Goal: Task Accomplishment & Management: Complete application form

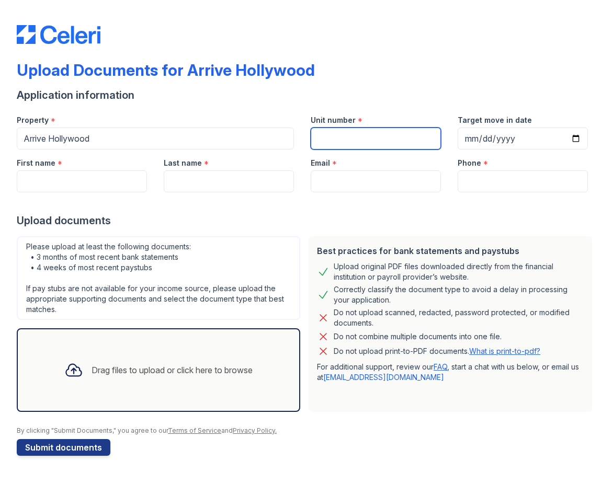
click at [330, 147] on input "Unit number" at bounding box center [376, 139] width 130 height 22
type input "4213"
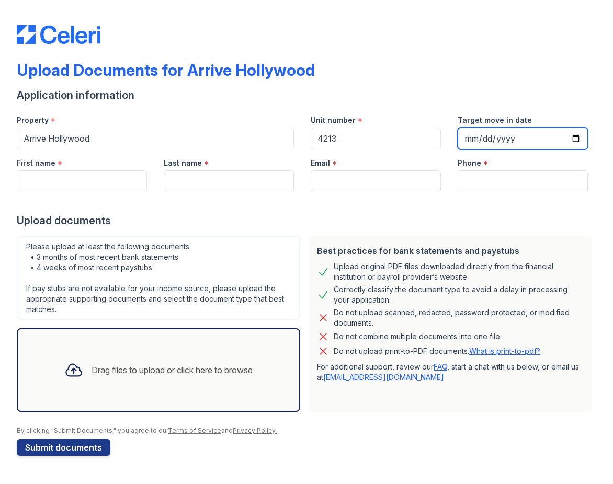
click at [524, 132] on input "Target move in date" at bounding box center [523, 139] width 130 height 22
click at [484, 145] on input "Target move in date" at bounding box center [523, 139] width 130 height 22
click at [471, 138] on input "Target move in date" at bounding box center [523, 139] width 130 height 22
click at [474, 147] on input "Target move in date" at bounding box center [523, 139] width 130 height 22
click at [471, 142] on input "Target move in date" at bounding box center [523, 139] width 130 height 22
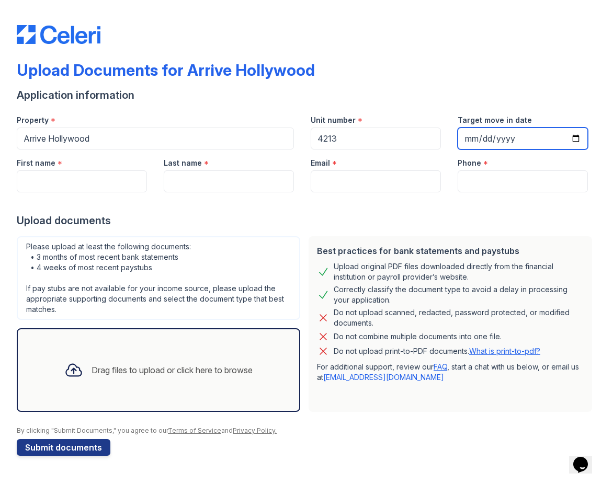
click at [577, 134] on input "Target move in date" at bounding box center [523, 139] width 130 height 22
click at [574, 143] on input "[DATE]" at bounding box center [523, 139] width 130 height 22
type input "[DATE]"
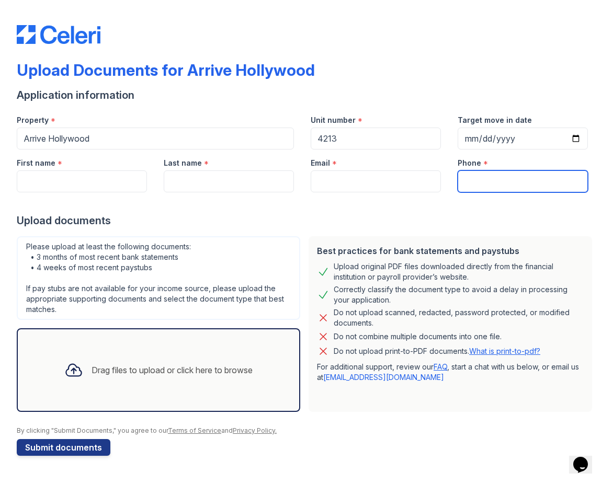
click at [469, 177] on input "Phone" at bounding box center [523, 181] width 130 height 22
type input "8087489063"
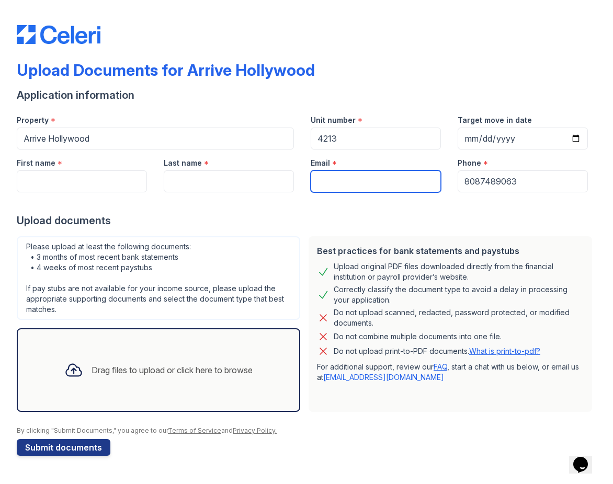
click at [329, 184] on input "Email" at bounding box center [376, 181] width 130 height 22
type input "[EMAIL_ADDRESS][DOMAIN_NAME]"
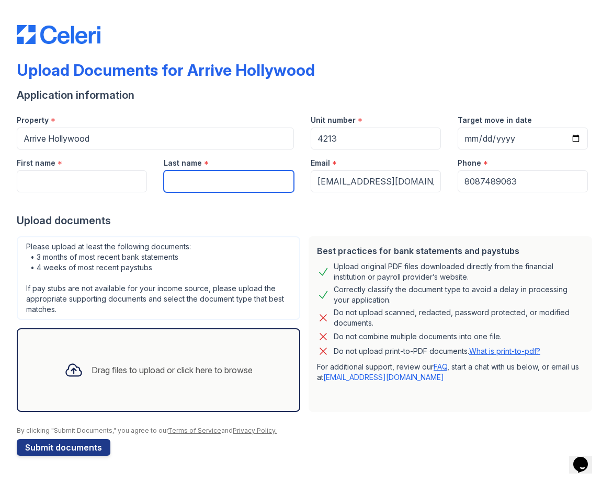
click at [238, 180] on input "Last name" at bounding box center [229, 181] width 130 height 22
type input "[PERSON_NAME]"
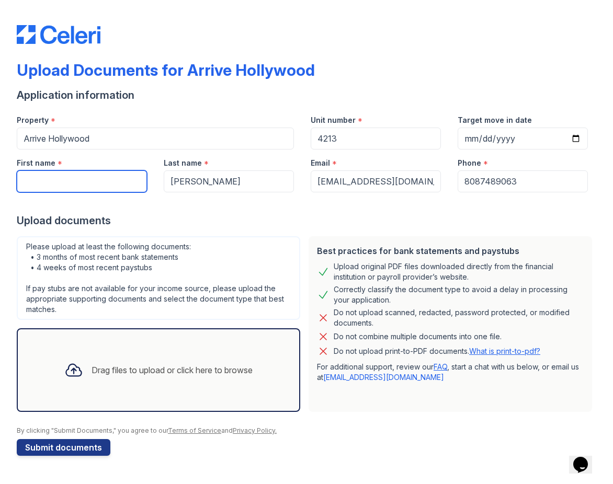
click at [53, 191] on input "First name" at bounding box center [82, 181] width 130 height 22
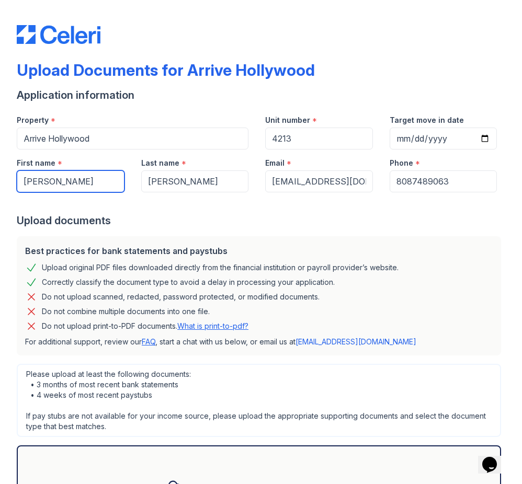
type input "[PERSON_NAME]"
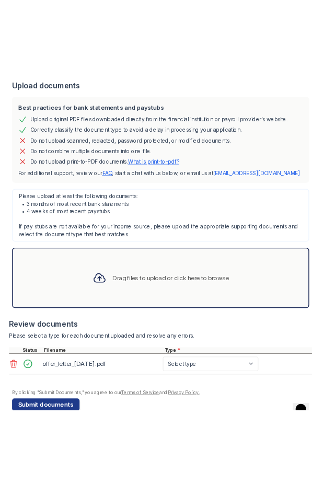
scroll to position [248, 0]
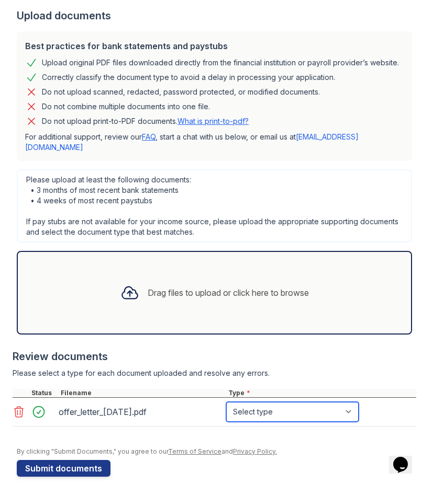
click at [255, 402] on select "Select type Paystub Bank Statement Offer Letter Tax Documents Benefit Award Let…" at bounding box center [292, 412] width 132 height 20
select select "offer_letter"
click at [226, 402] on select "Select type Paystub Bank Statement Offer Letter Tax Documents Benefit Award Let…" at bounding box center [292, 412] width 132 height 20
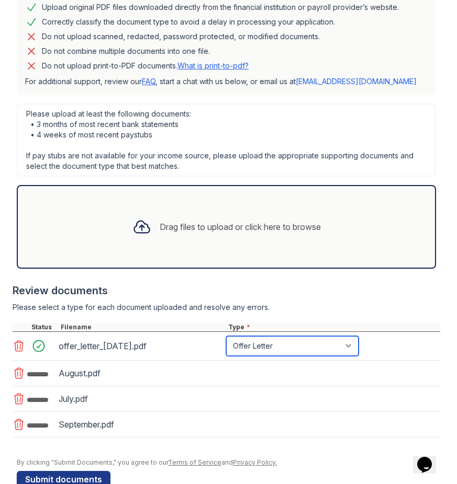
scroll to position [285, 0]
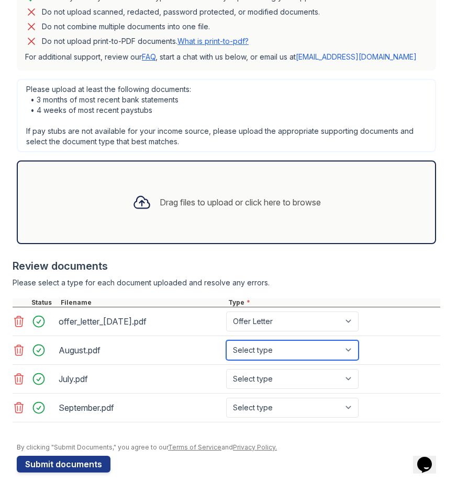
click at [290, 348] on select "Select type Paystub Bank Statement Offer Letter Tax Documents Benefit Award Let…" at bounding box center [292, 350] width 132 height 20
select select "bank_statement"
click at [226, 340] on select "Select type Paystub Bank Statement Offer Letter Tax Documents Benefit Award Let…" at bounding box center [292, 350] width 132 height 20
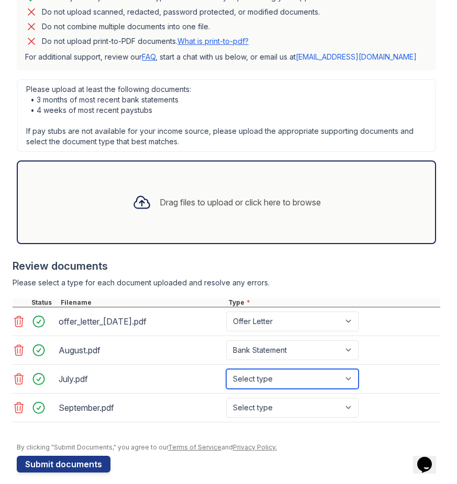
click at [247, 377] on select "Select type Paystub Bank Statement Offer Letter Tax Documents Benefit Award Let…" at bounding box center [292, 379] width 132 height 20
select select "bank_statement"
click at [226, 369] on select "Select type Paystub Bank Statement Offer Letter Tax Documents Benefit Award Let…" at bounding box center [292, 379] width 132 height 20
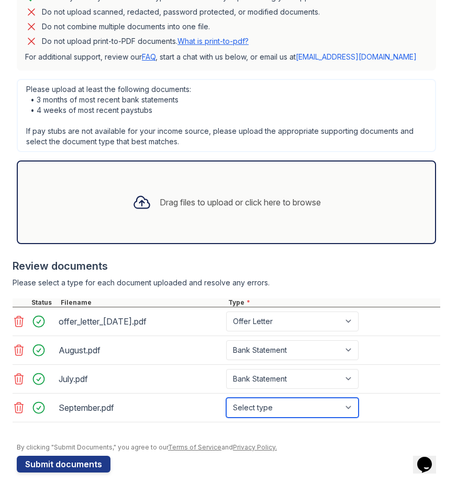
click at [265, 407] on select "Select type Paystub Bank Statement Offer Letter Tax Documents Benefit Award Let…" at bounding box center [292, 408] width 132 height 20
select select "bank_statement"
click at [226, 398] on select "Select type Paystub Bank Statement Offer Letter Tax Documents Benefit Award Let…" at bounding box center [292, 408] width 132 height 20
click at [282, 411] on select "Select type Paystub Bank Statement Offer Letter Tax Documents Benefit Award Let…" at bounding box center [292, 408] width 132 height 20
click at [226, 398] on select "Select type Paystub Bank Statement Offer Letter Tax Documents Benefit Award Let…" at bounding box center [292, 408] width 132 height 20
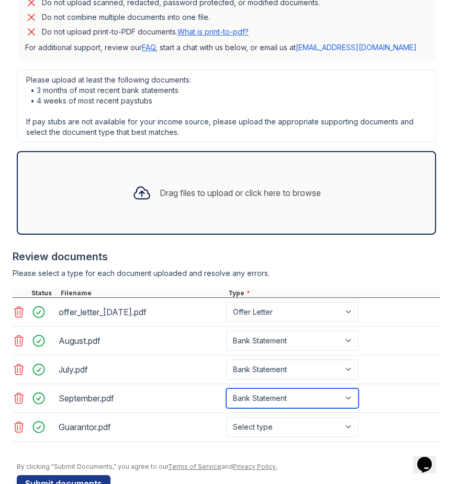
scroll to position [323, 0]
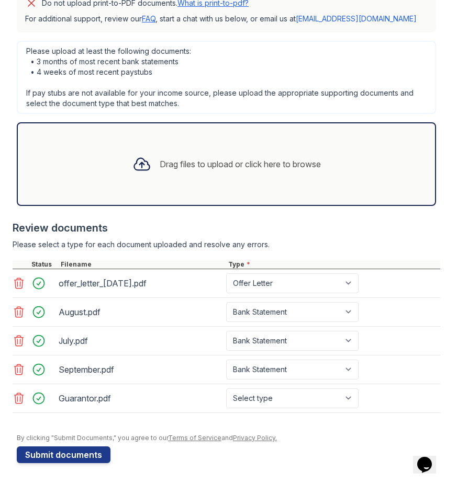
click at [263, 409] on div "Guarantor.pdf Select type Paystub Bank Statement Offer Letter Tax Documents Ben…" at bounding box center [226, 398] width 427 height 29
click at [250, 398] on select "Select type Paystub Bank Statement Offer Letter Tax Documents Benefit Award Let…" at bounding box center [292, 399] width 132 height 20
select select "bank_statement"
click at [226, 389] on select "Select type Paystub Bank Statement Offer Letter Tax Documents Benefit Award Let…" at bounding box center [292, 399] width 132 height 20
click at [70, 452] on button "Submit documents" at bounding box center [64, 455] width 94 height 17
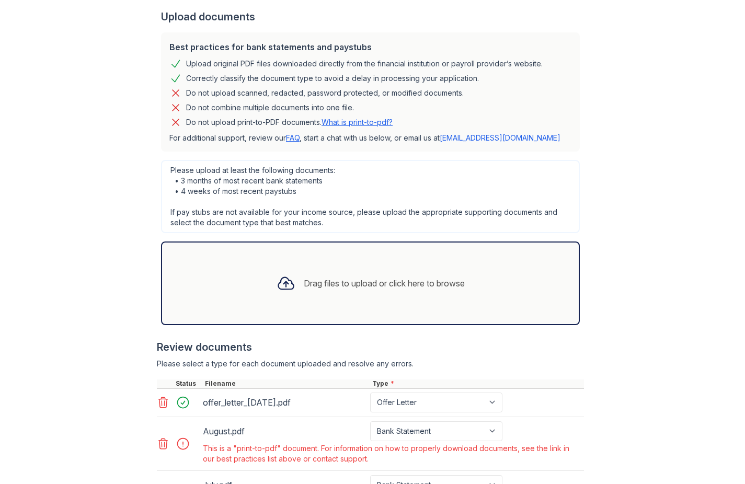
scroll to position [218, 0]
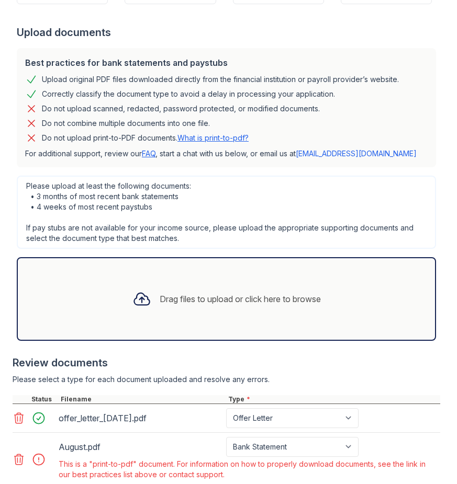
click at [202, 135] on link "What is print-to-pdf?" at bounding box center [212, 137] width 71 height 9
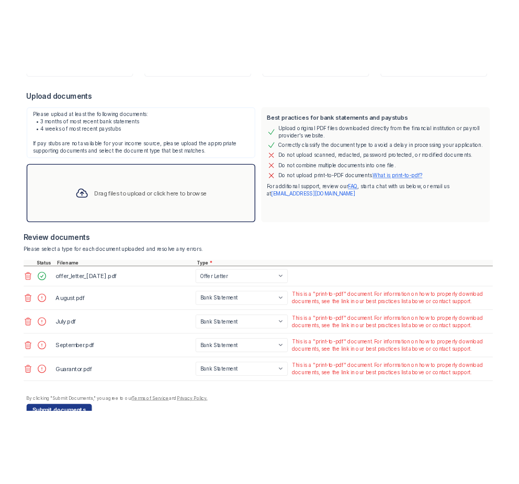
scroll to position [246, 0]
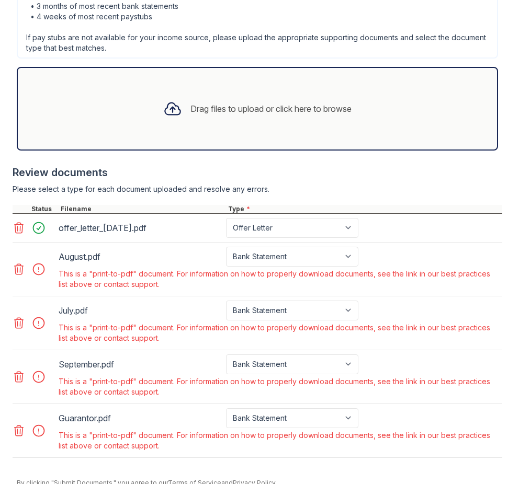
click at [18, 268] on icon at bounding box center [19, 269] width 13 height 13
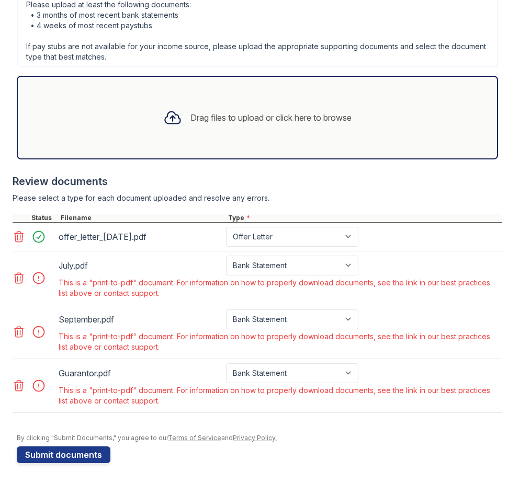
click at [18, 285] on div at bounding box center [20, 278] width 15 height 15
click at [18, 278] on icon at bounding box center [19, 278] width 13 height 13
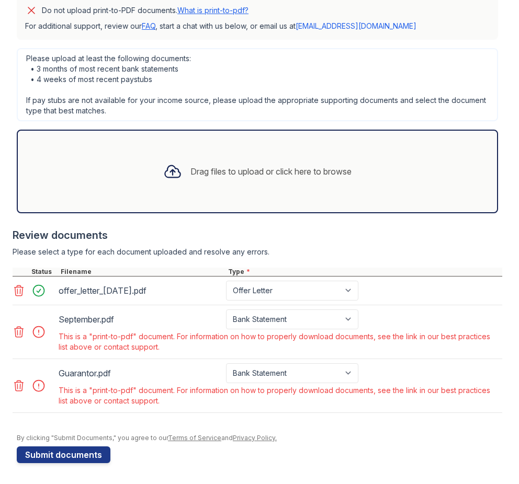
click at [19, 331] on icon at bounding box center [19, 332] width 13 height 13
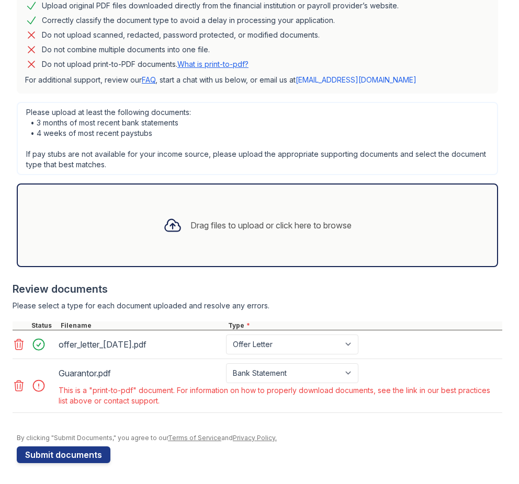
click at [22, 384] on icon at bounding box center [19, 386] width 9 height 10
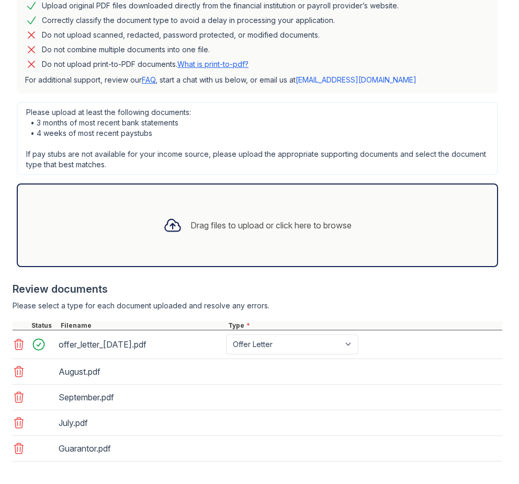
scroll to position [340, 0]
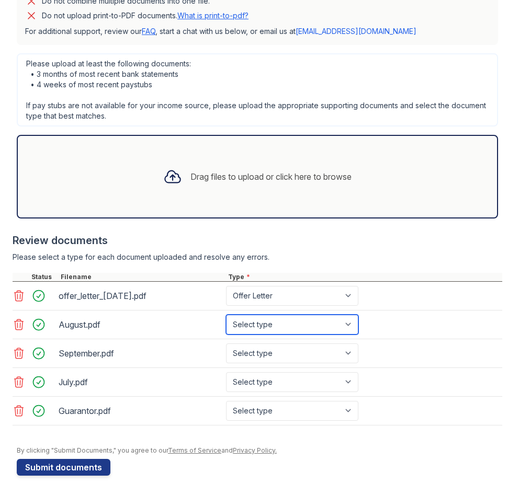
click at [250, 328] on select "Select type Paystub Bank Statement Offer Letter Tax Documents Benefit Award Let…" at bounding box center [292, 325] width 132 height 20
select select "bank_statement"
click at [226, 315] on select "Select type Paystub Bank Statement Offer Letter Tax Documents Benefit Award Let…" at bounding box center [292, 325] width 132 height 20
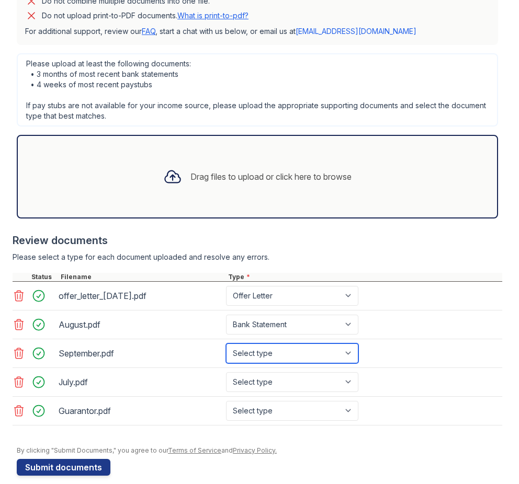
click at [249, 350] on select "Select type Paystub Bank Statement Offer Letter Tax Documents Benefit Award Let…" at bounding box center [292, 354] width 132 height 20
select select "bank_statement"
click at [226, 344] on select "Select type Paystub Bank Statement Offer Letter Tax Documents Benefit Award Let…" at bounding box center [292, 354] width 132 height 20
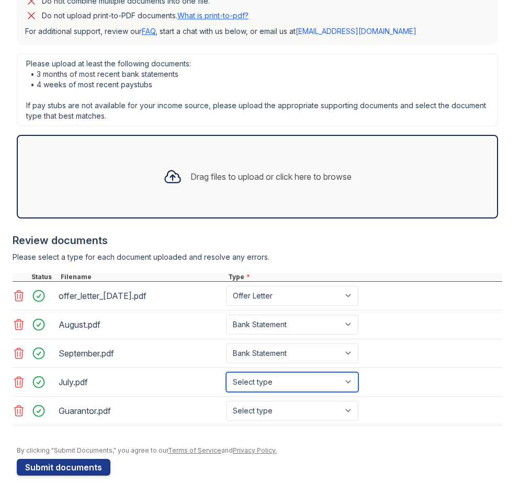
click at [252, 379] on select "Select type Paystub Bank Statement Offer Letter Tax Documents Benefit Award Let…" at bounding box center [292, 382] width 132 height 20
select select "bank_statement"
click at [226, 372] on select "Select type Paystub Bank Statement Offer Letter Tax Documents Benefit Award Let…" at bounding box center [292, 382] width 132 height 20
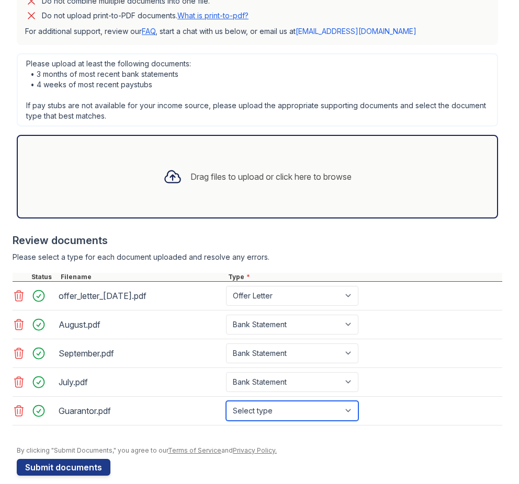
click at [247, 412] on select "Select type Paystub Bank Statement Offer Letter Tax Documents Benefit Award Let…" at bounding box center [292, 411] width 132 height 20
select select "bank_statement"
click at [226, 401] on select "Select type Paystub Bank Statement Offer Letter Tax Documents Benefit Award Let…" at bounding box center [292, 411] width 132 height 20
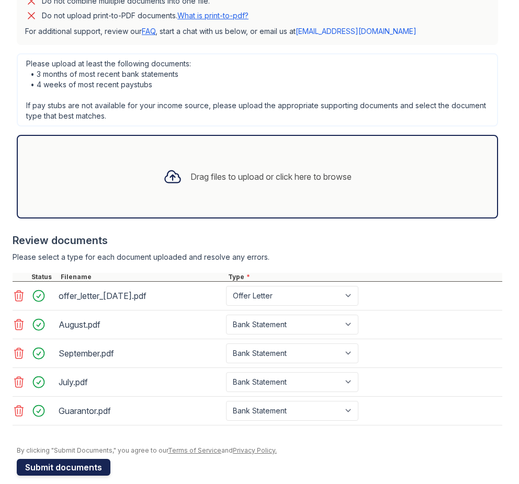
click at [86, 471] on button "Submit documents" at bounding box center [64, 467] width 94 height 17
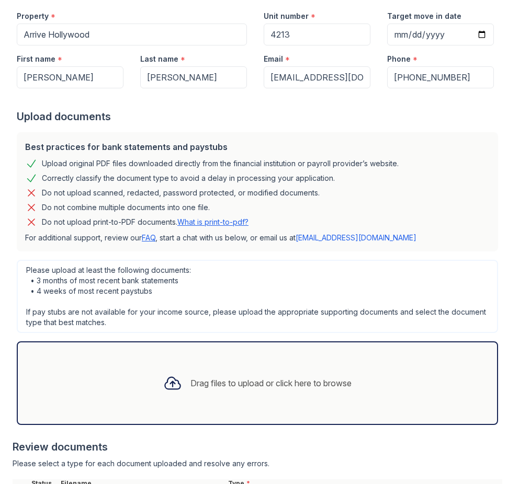
scroll to position [141, 0]
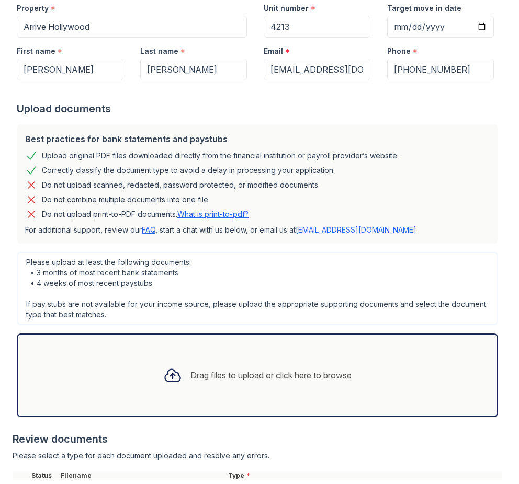
drag, startPoint x: 240, startPoint y: 217, endPoint x: 232, endPoint y: 4, distance: 212.5
click at [0, 0] on div "Upload Documents for Arrive Hollywood Please correct the errors below. Applicat…" at bounding box center [259, 101] width 519 height 484
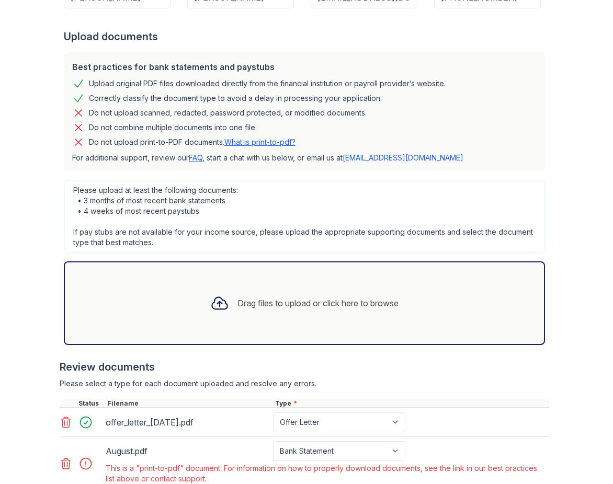
scroll to position [211, 0]
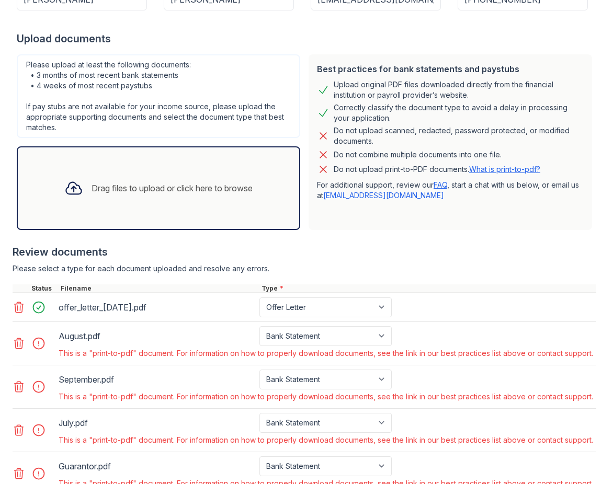
click at [355, 230] on div "Best practices for bank statements and paystubs Upload original PDF files downl…" at bounding box center [450, 142] width 283 height 176
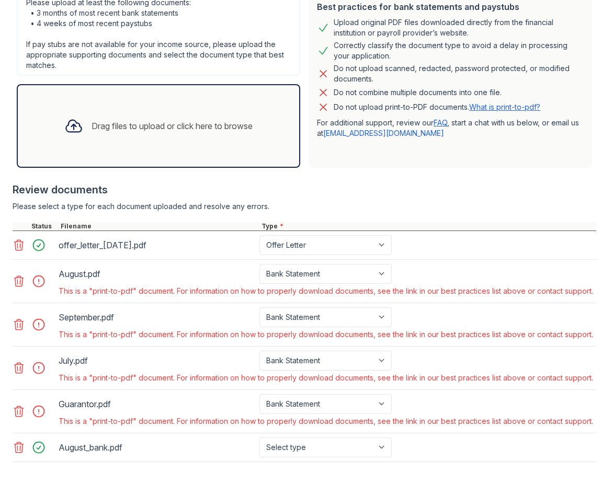
scroll to position [323, 0]
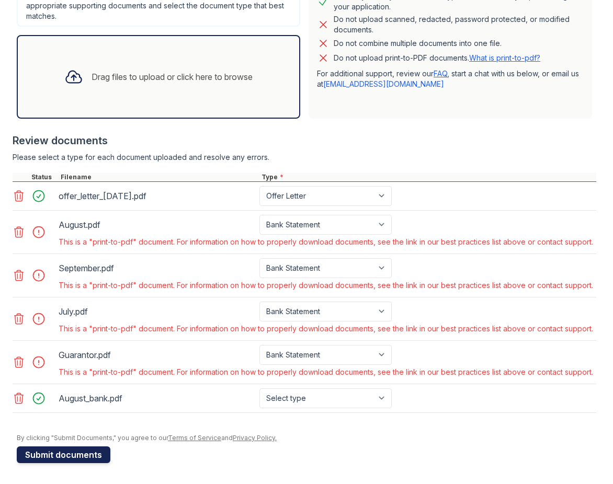
click at [59, 458] on button "Submit documents" at bounding box center [64, 455] width 94 height 17
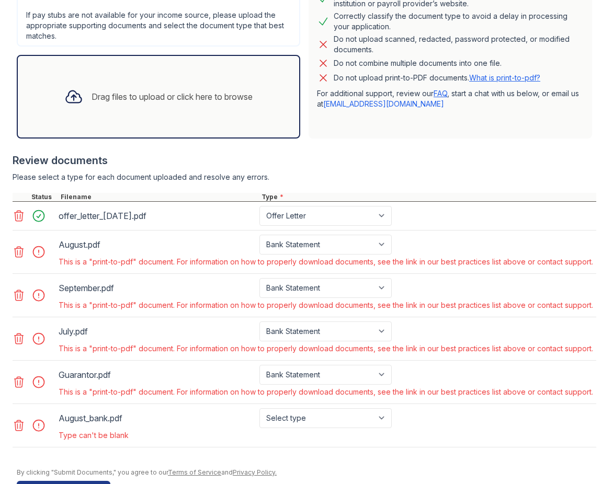
scroll to position [337, 0]
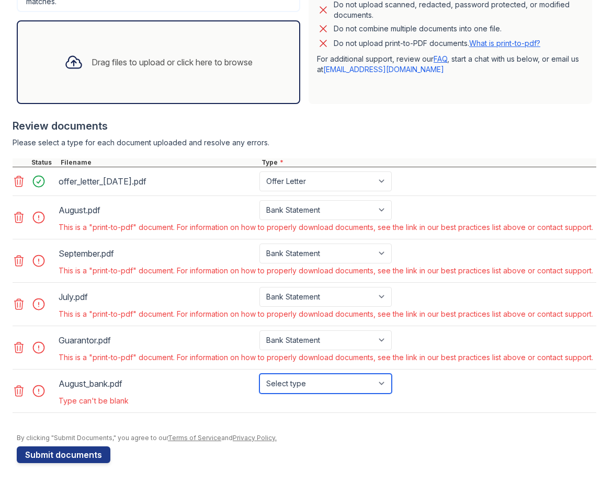
click at [288, 386] on select "Select type Paystub Bank Statement Offer Letter Tax Documents Benefit Award Let…" at bounding box center [325, 384] width 132 height 20
select select "bank_statement"
click at [259, 374] on select "Select type Paystub Bank Statement Offer Letter Tax Documents Benefit Award Let…" at bounding box center [325, 384] width 132 height 20
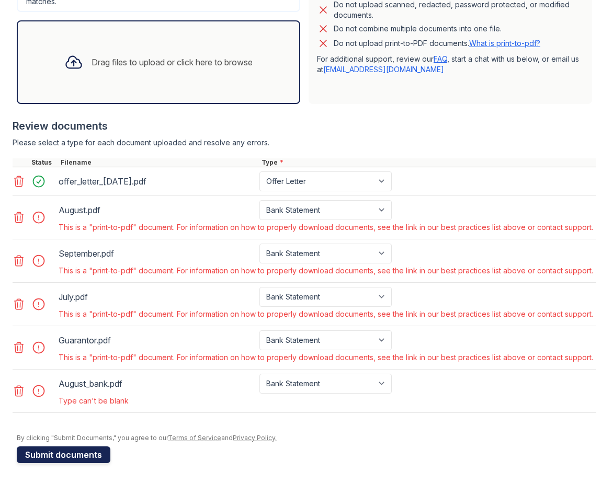
click at [85, 461] on button "Submit documents" at bounding box center [64, 455] width 94 height 17
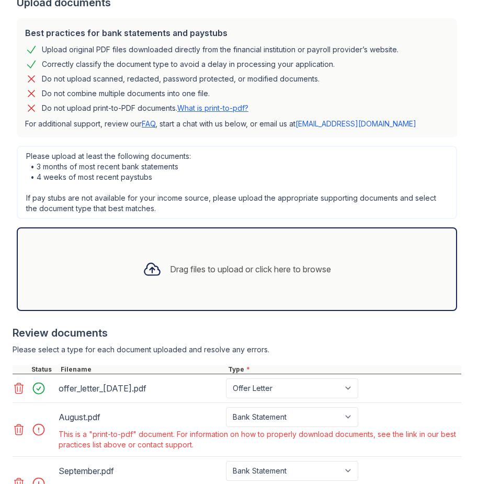
scroll to position [507, 0]
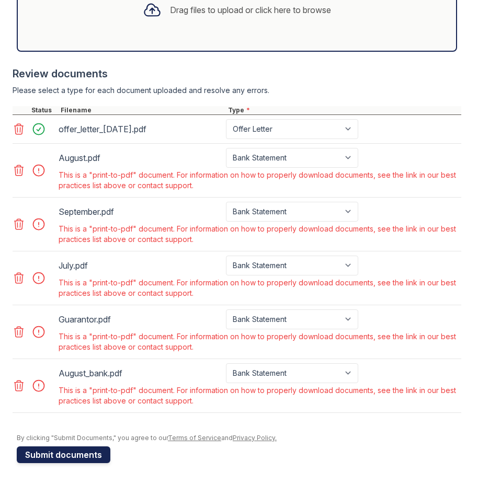
click at [55, 451] on button "Submit documents" at bounding box center [64, 455] width 94 height 17
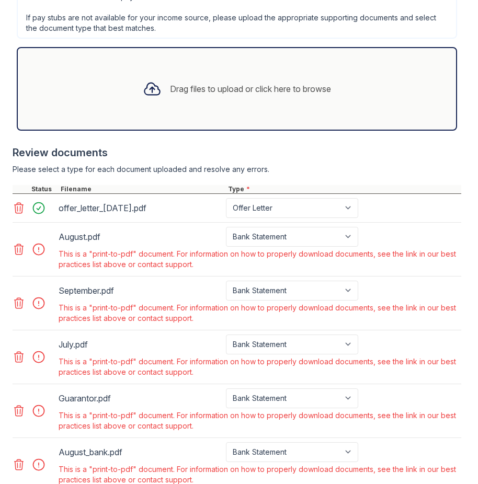
scroll to position [532, 0]
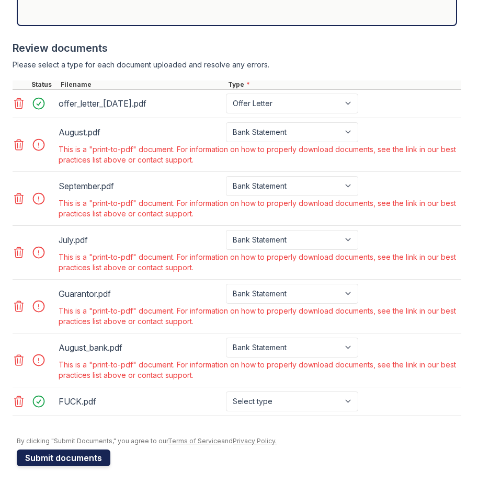
click at [73, 461] on button "Submit documents" at bounding box center [64, 458] width 94 height 17
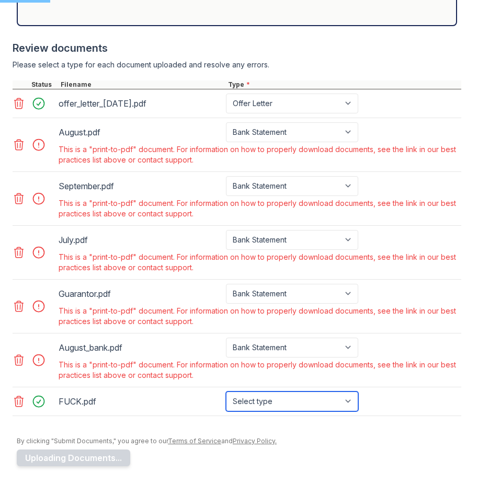
click at [256, 402] on select "Select type Paystub Bank Statement Offer Letter Tax Documents Benefit Award Let…" at bounding box center [292, 402] width 132 height 20
select select "paystub"
click at [226, 392] on select "Select type Paystub Bank Statement Offer Letter Tax Documents Benefit Award Let…" at bounding box center [292, 402] width 132 height 20
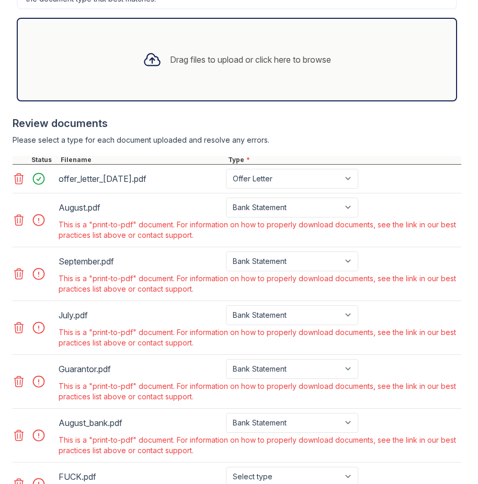
scroll to position [550, 0]
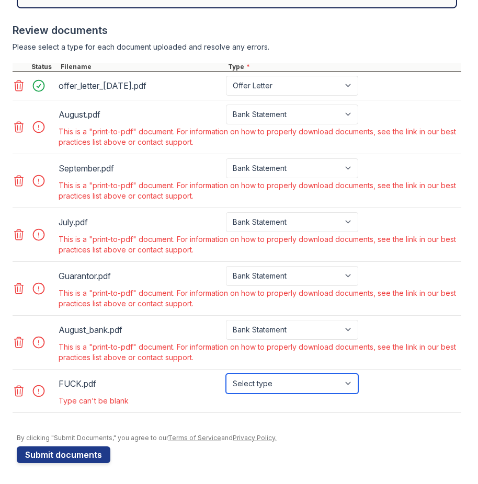
click at [269, 374] on select "Select type Paystub Bank Statement Offer Letter Tax Documents Benefit Award Let…" at bounding box center [292, 384] width 132 height 20
select select "tax_documents"
click at [226, 374] on select "Select type Paystub Bank Statement Offer Letter Tax Documents Benefit Award Let…" at bounding box center [292, 384] width 132 height 20
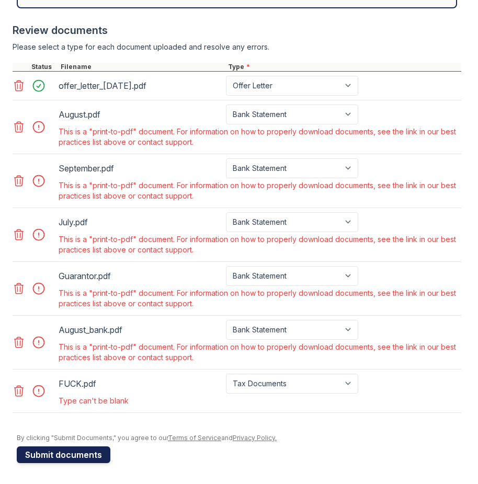
click at [90, 462] on button "Submit documents" at bounding box center [64, 455] width 94 height 17
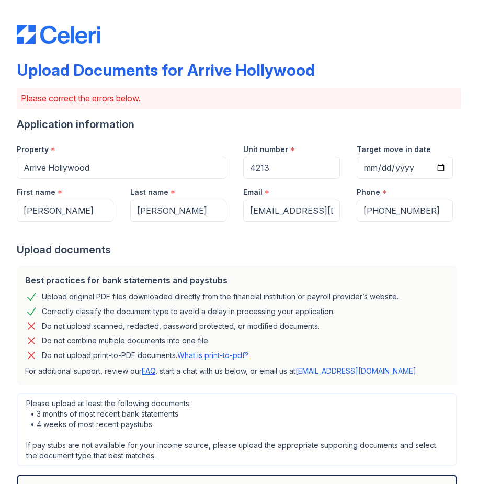
scroll to position [536, 0]
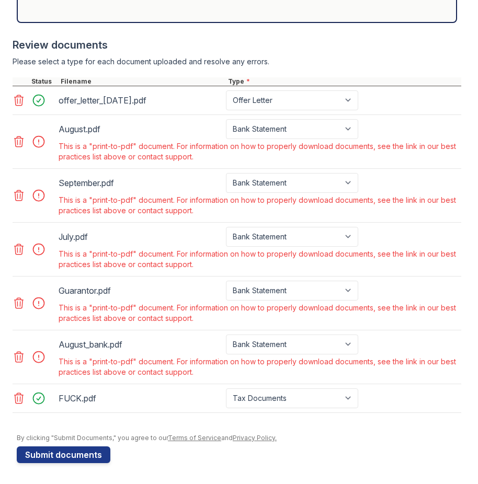
click at [19, 400] on icon at bounding box center [19, 398] width 13 height 13
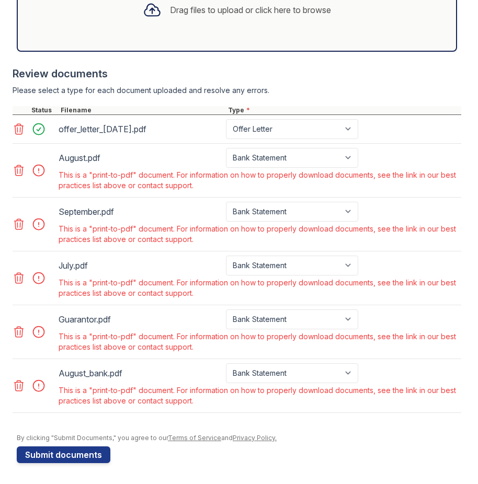
click at [19, 388] on icon at bounding box center [19, 386] width 13 height 13
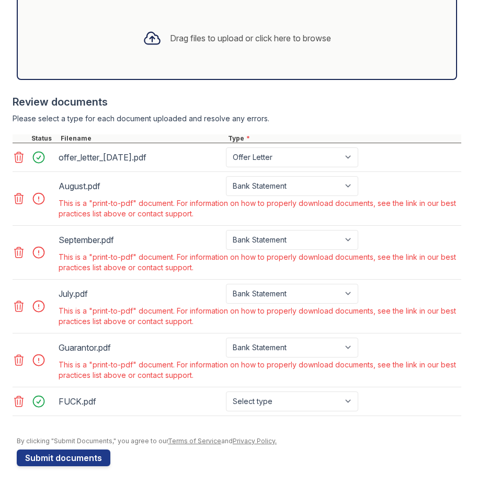
scroll to position [482, 0]
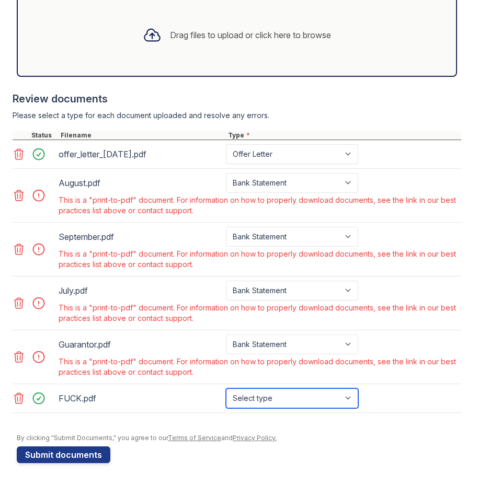
click at [258, 399] on select "Select type Paystub Bank Statement Offer Letter Tax Documents Benefit Award Let…" at bounding box center [292, 399] width 132 height 20
select select "bank_statement"
click at [226, 389] on select "Select type Paystub Bank Statement Offer Letter Tax Documents Benefit Award Let…" at bounding box center [292, 399] width 132 height 20
click at [74, 468] on div "Upload Documents for Arrive Hollywood Please correct the errors below. Applicat…" at bounding box center [239, 1] width 445 height 966
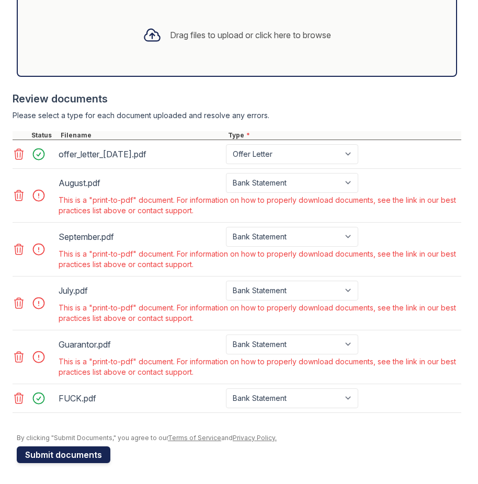
click at [76, 458] on button "Submit documents" at bounding box center [64, 455] width 94 height 17
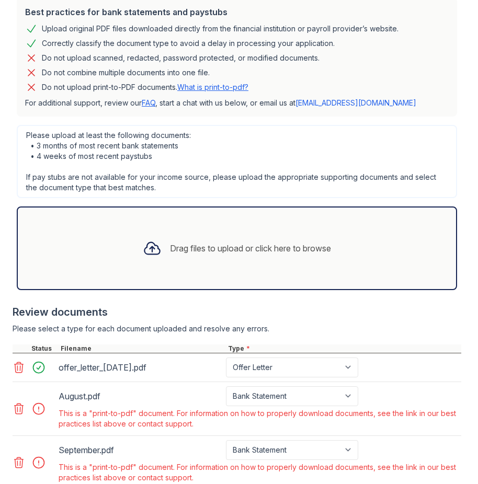
scroll to position [507, 0]
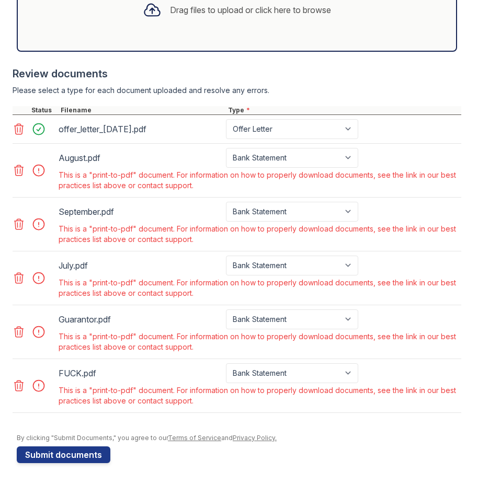
click at [40, 386] on div at bounding box center [41, 386] width 29 height 15
click at [16, 386] on icon at bounding box center [19, 386] width 13 height 13
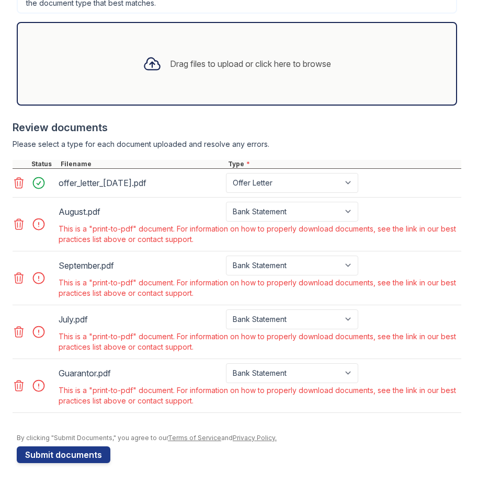
click at [21, 227] on icon at bounding box center [19, 224] width 13 height 13
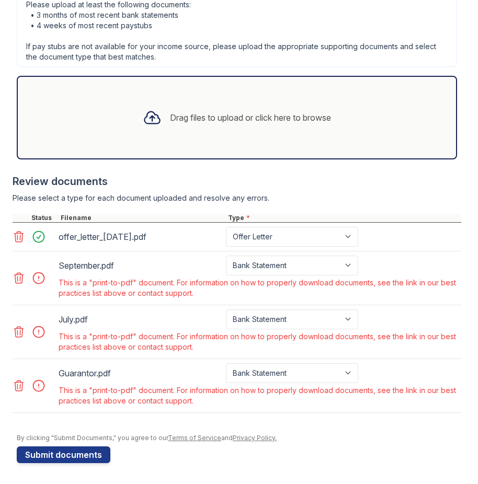
click at [25, 278] on icon at bounding box center [19, 278] width 13 height 13
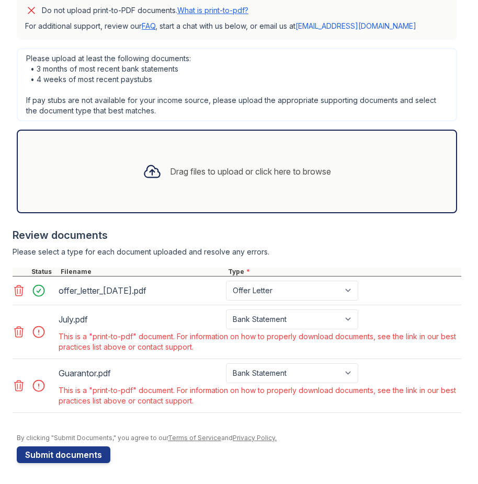
click at [22, 328] on icon at bounding box center [19, 332] width 9 height 10
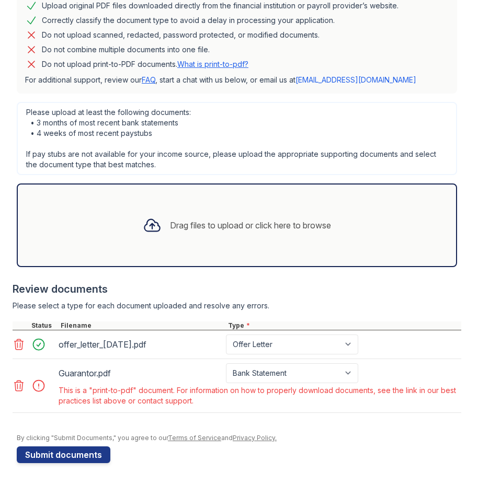
click at [18, 386] on icon at bounding box center [19, 386] width 13 height 13
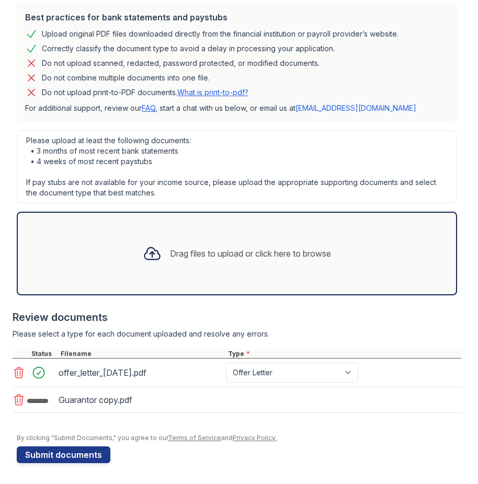
scroll to position [266, 0]
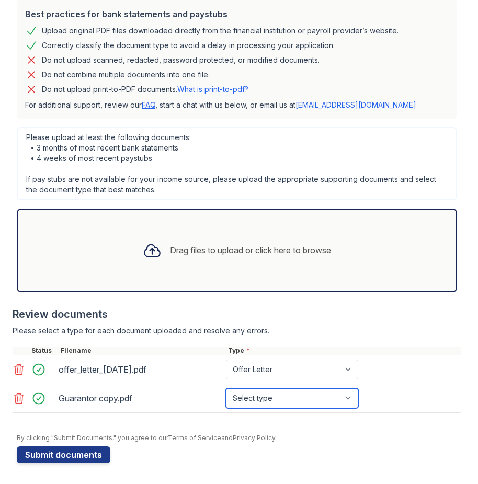
click at [258, 403] on select "Select type Paystub Bank Statement Offer Letter Tax Documents Benefit Award Let…" at bounding box center [292, 399] width 132 height 20
select select "bank_statement"
click at [226, 389] on select "Select type Paystub Bank Statement Offer Letter Tax Documents Benefit Award Let…" at bounding box center [292, 399] width 132 height 20
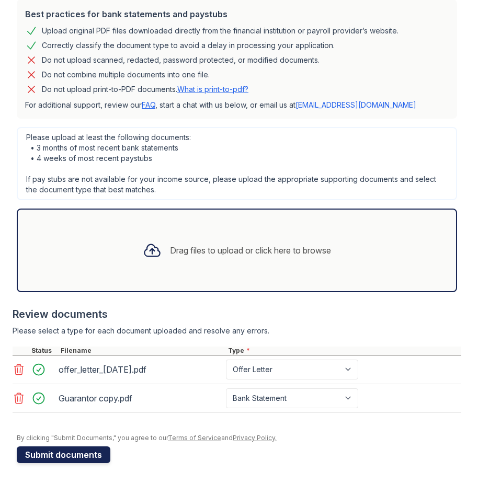
click at [85, 454] on button "Submit documents" at bounding box center [64, 455] width 94 height 17
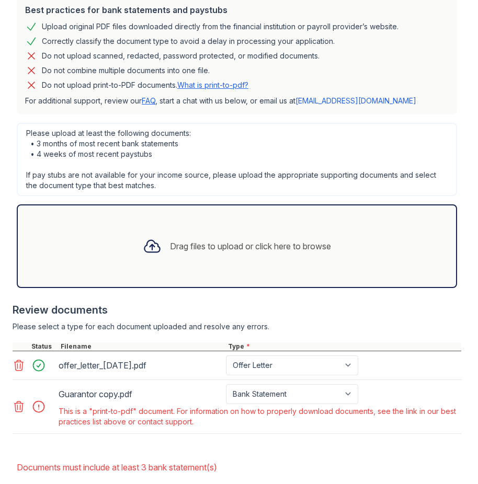
scroll to position [274, 0]
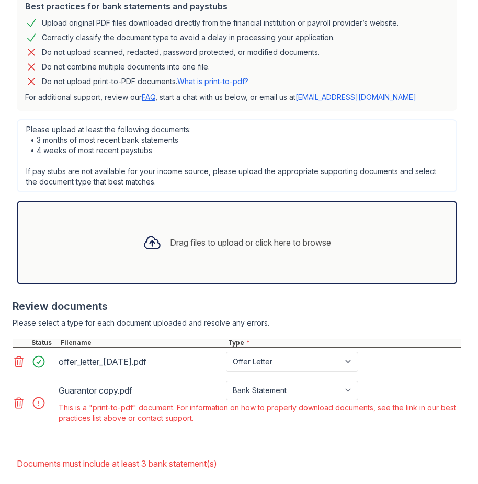
click at [44, 405] on div at bounding box center [41, 403] width 29 height 15
click at [40, 405] on div at bounding box center [41, 403] width 29 height 15
click at [23, 407] on icon at bounding box center [19, 403] width 13 height 13
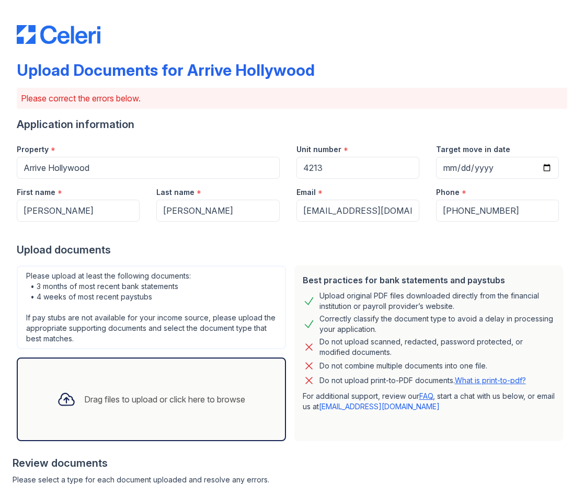
scroll to position [1, 0]
